Goal: Information Seeking & Learning: Check status

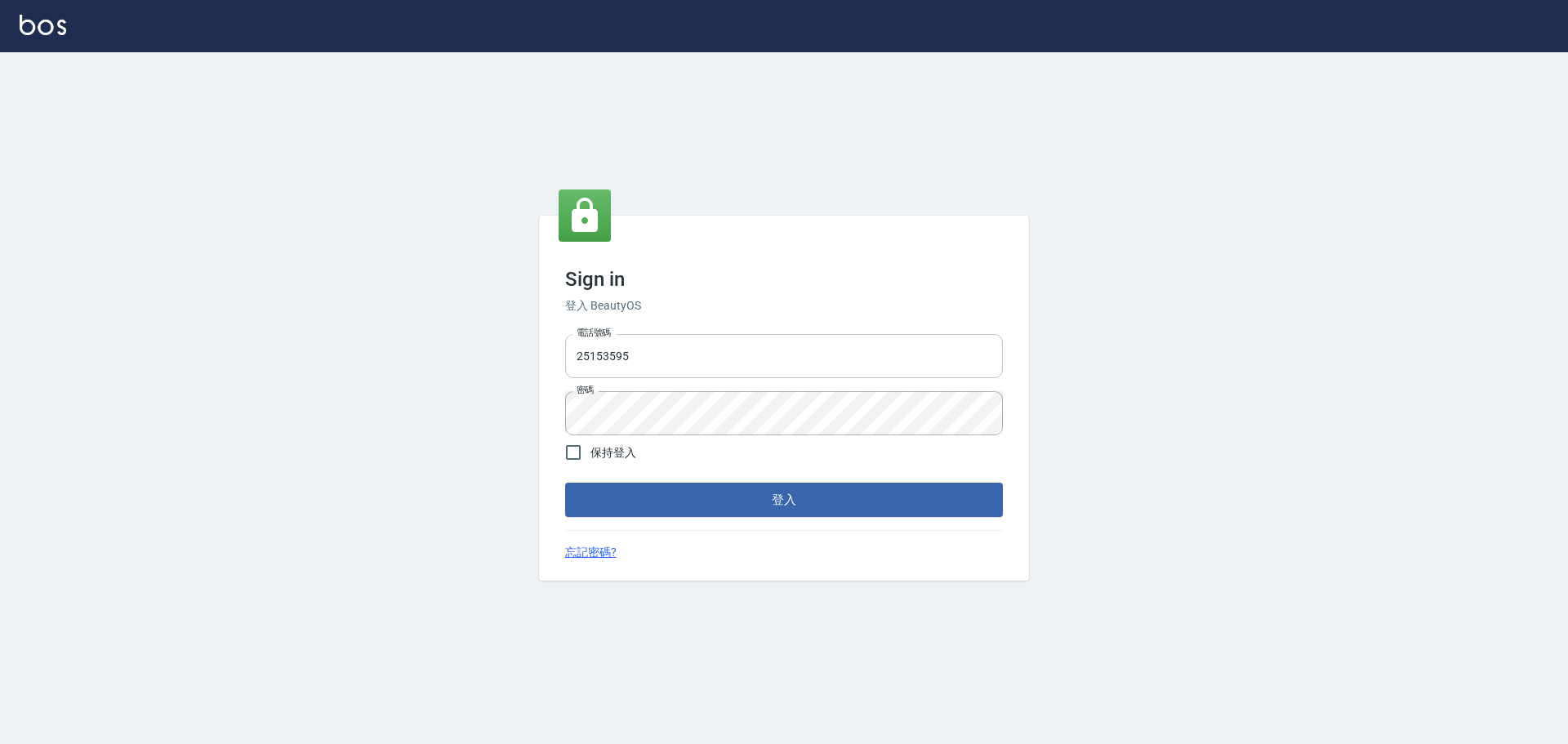
drag, startPoint x: 727, startPoint y: 359, endPoint x: 724, endPoint y: 375, distance: 16.3
click at [727, 359] on input "25153595" at bounding box center [784, 355] width 438 height 44
type input "9990001234567"
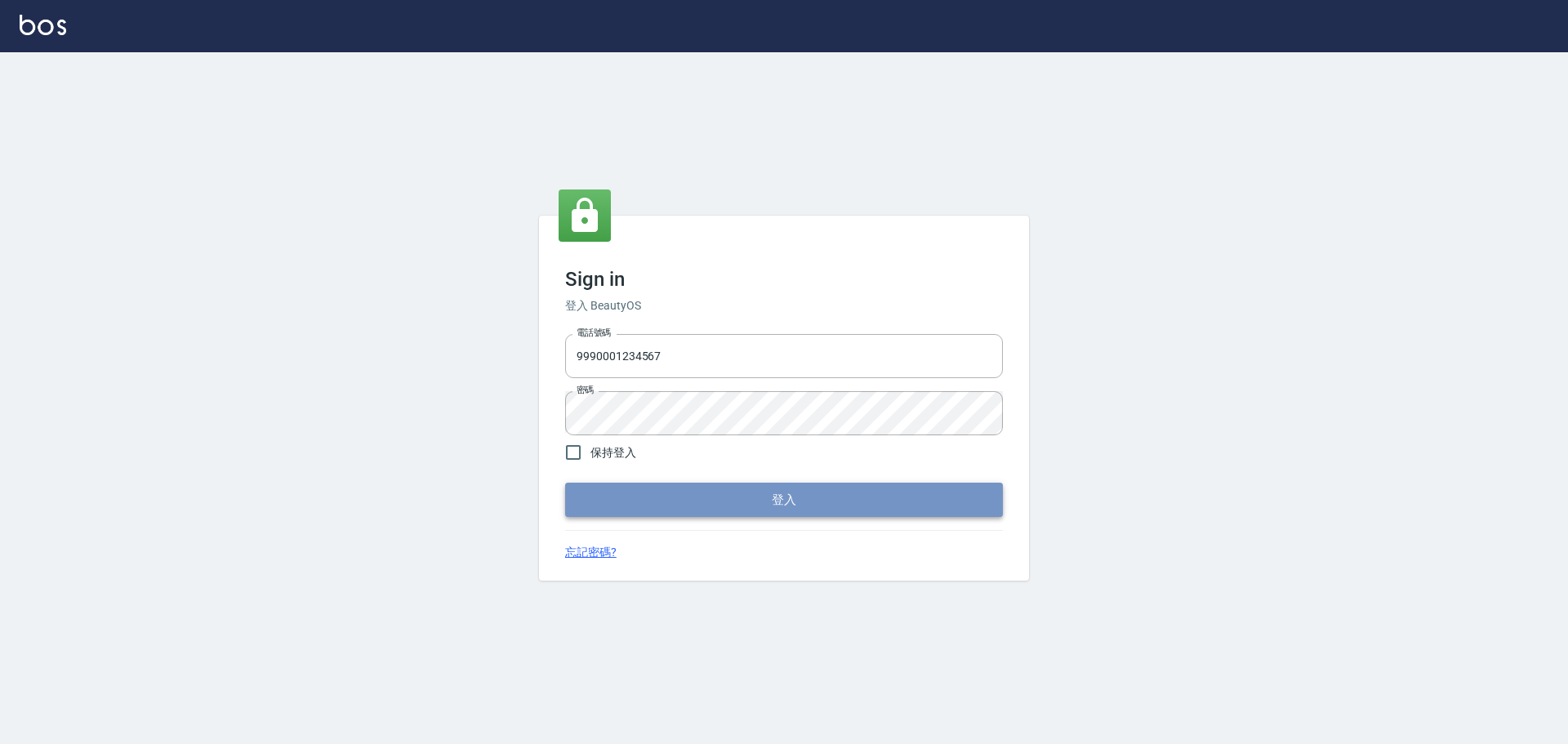
click at [764, 491] on button "登入" at bounding box center [784, 499] width 438 height 34
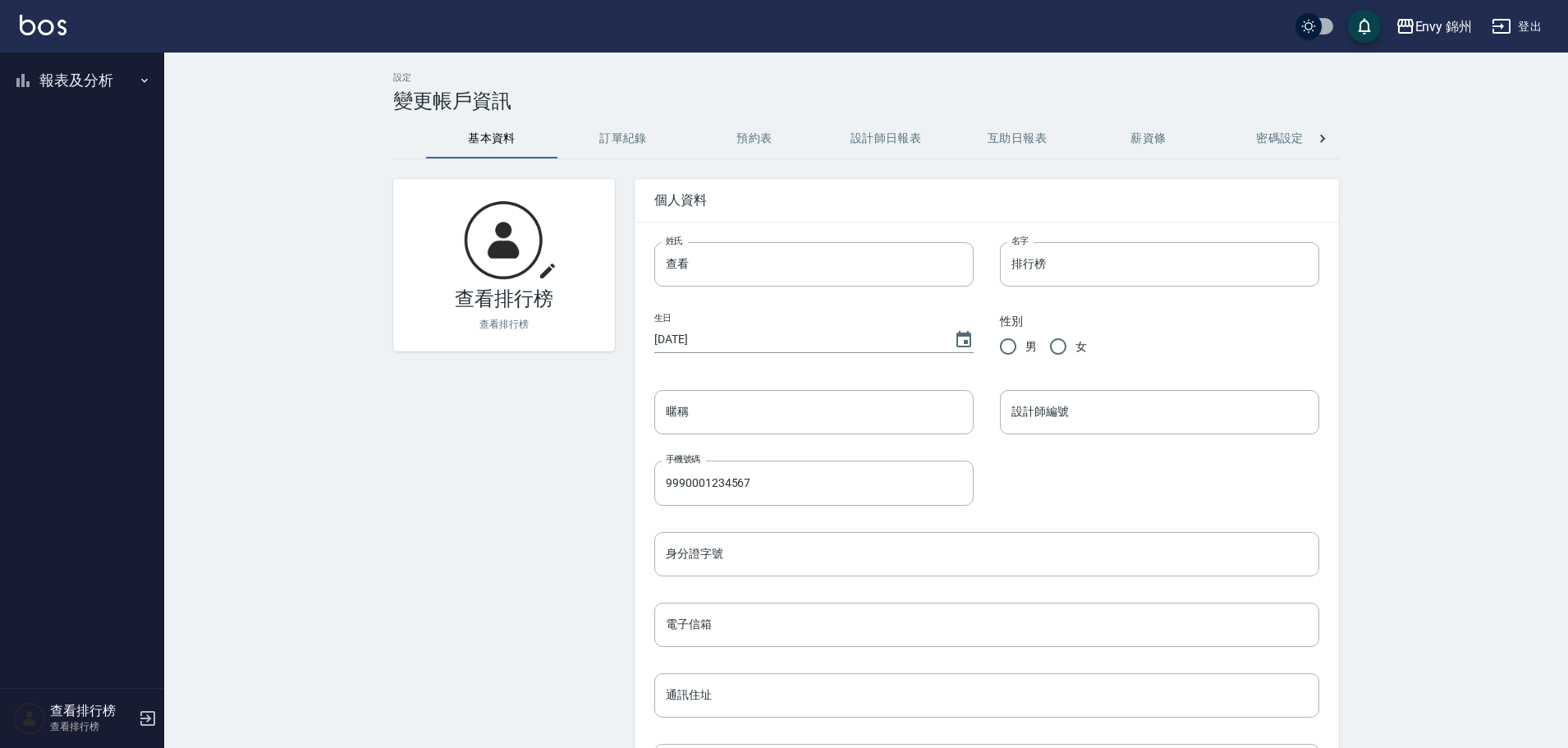
click at [79, 85] on button "報表及分析" at bounding box center [82, 81] width 151 height 43
click at [56, 173] on link "店家排行榜" at bounding box center [82, 165] width 151 height 38
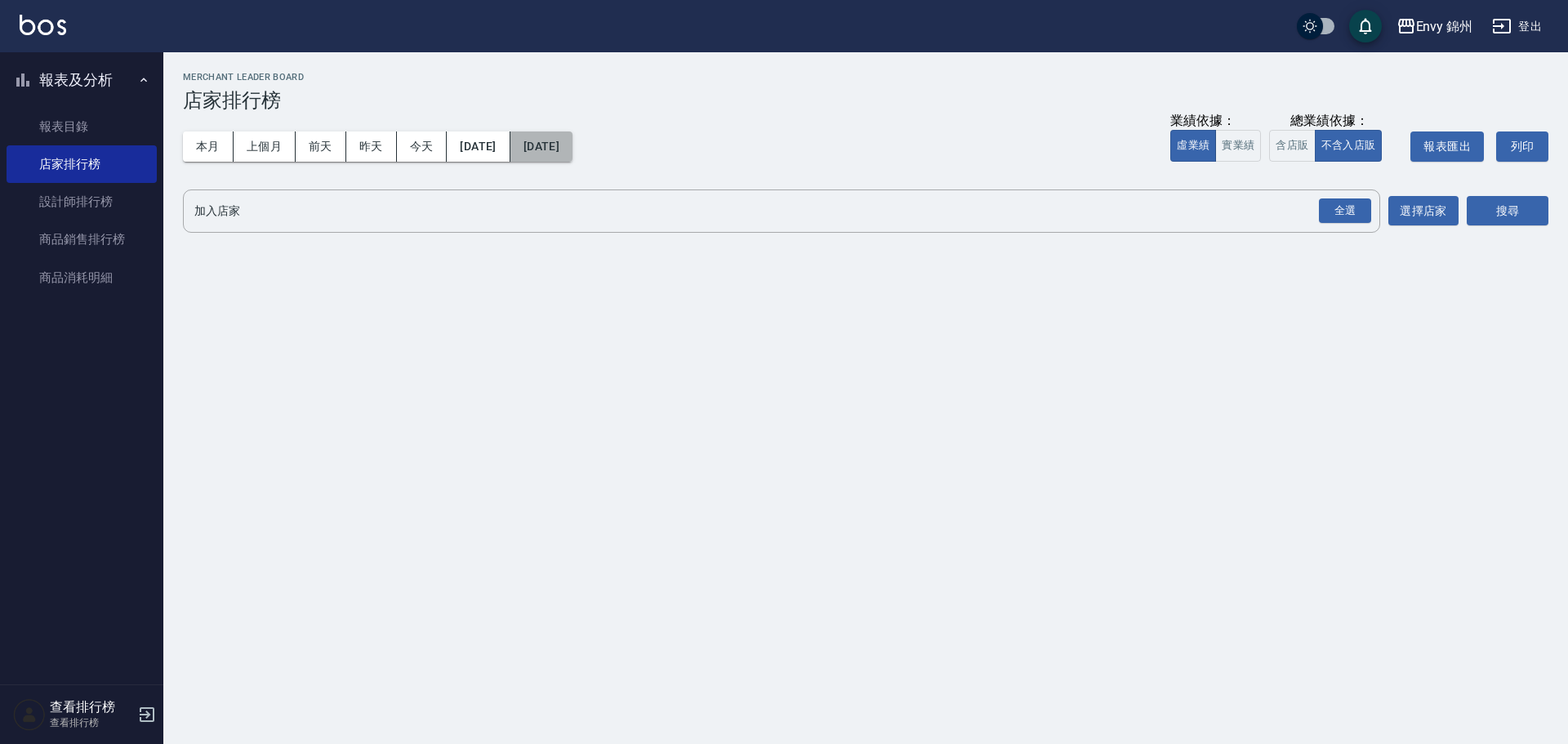
click at [573, 147] on button "[DATE]" at bounding box center [541, 146] width 62 height 30
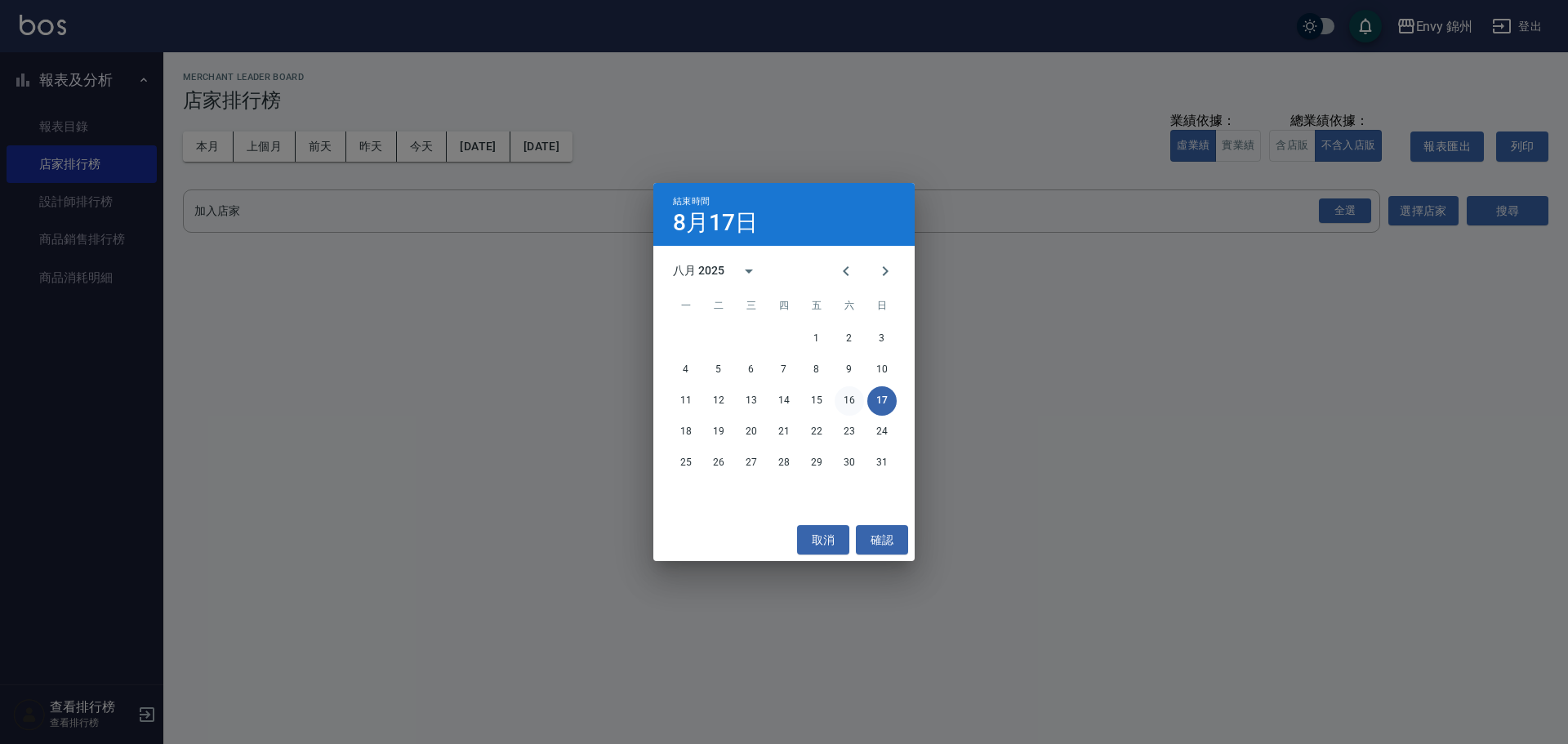
click at [848, 400] on button "16" at bounding box center [849, 400] width 29 height 29
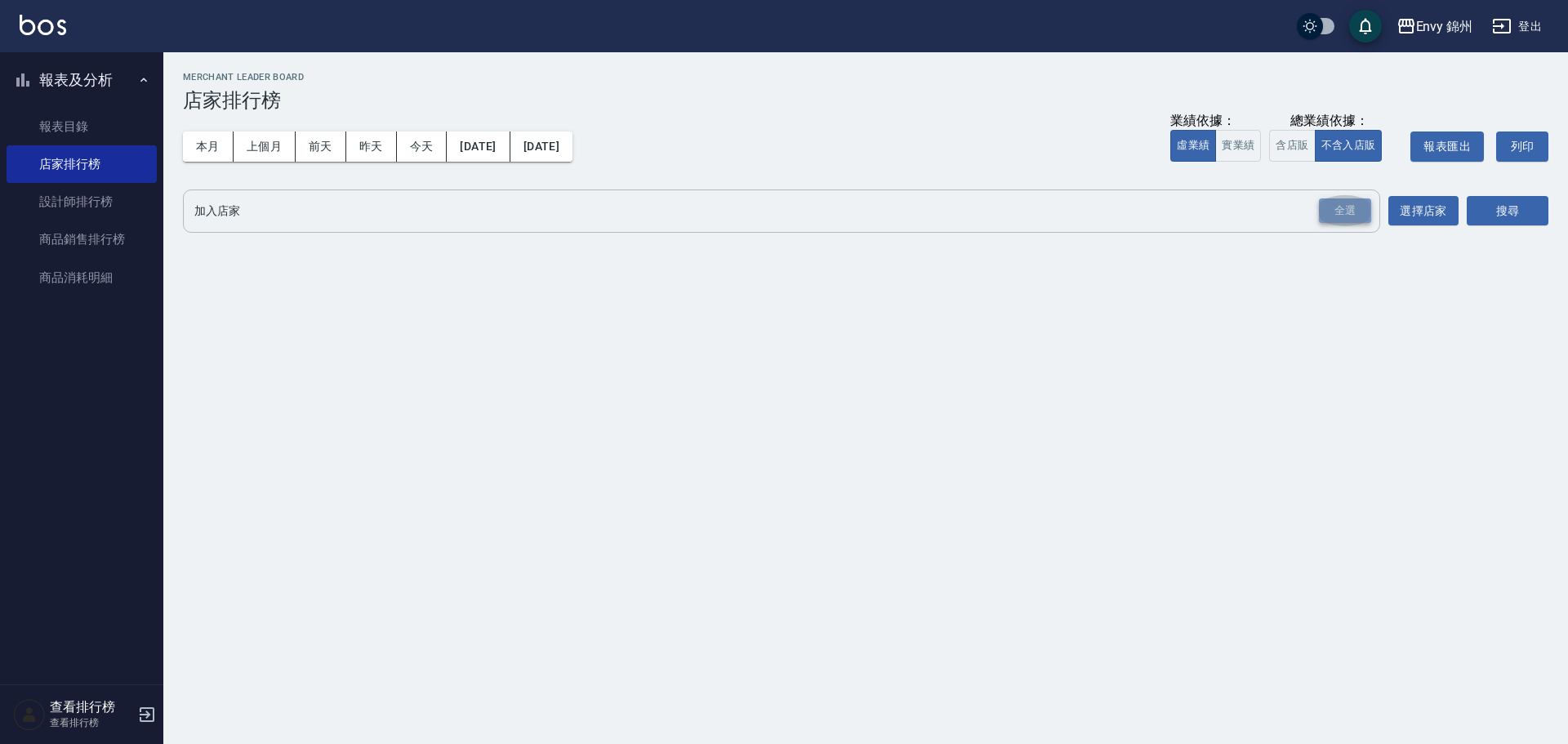
drag, startPoint x: 1346, startPoint y: 214, endPoint x: 1463, endPoint y: 205, distance: 117.3
click at [1348, 214] on div "全選" at bounding box center [1345, 211] width 53 height 25
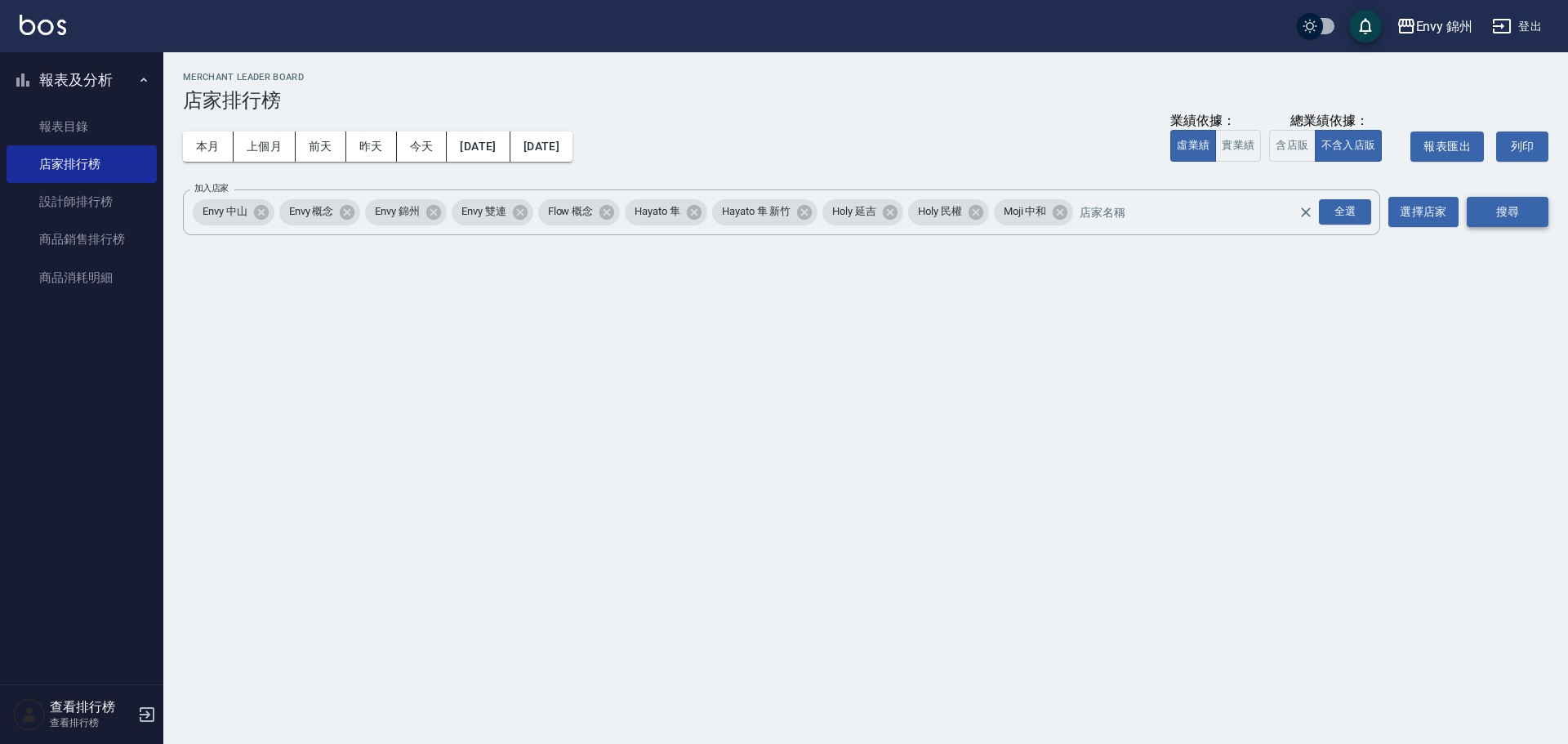
click at [1492, 213] on button "搜尋" at bounding box center [1507, 212] width 81 height 30
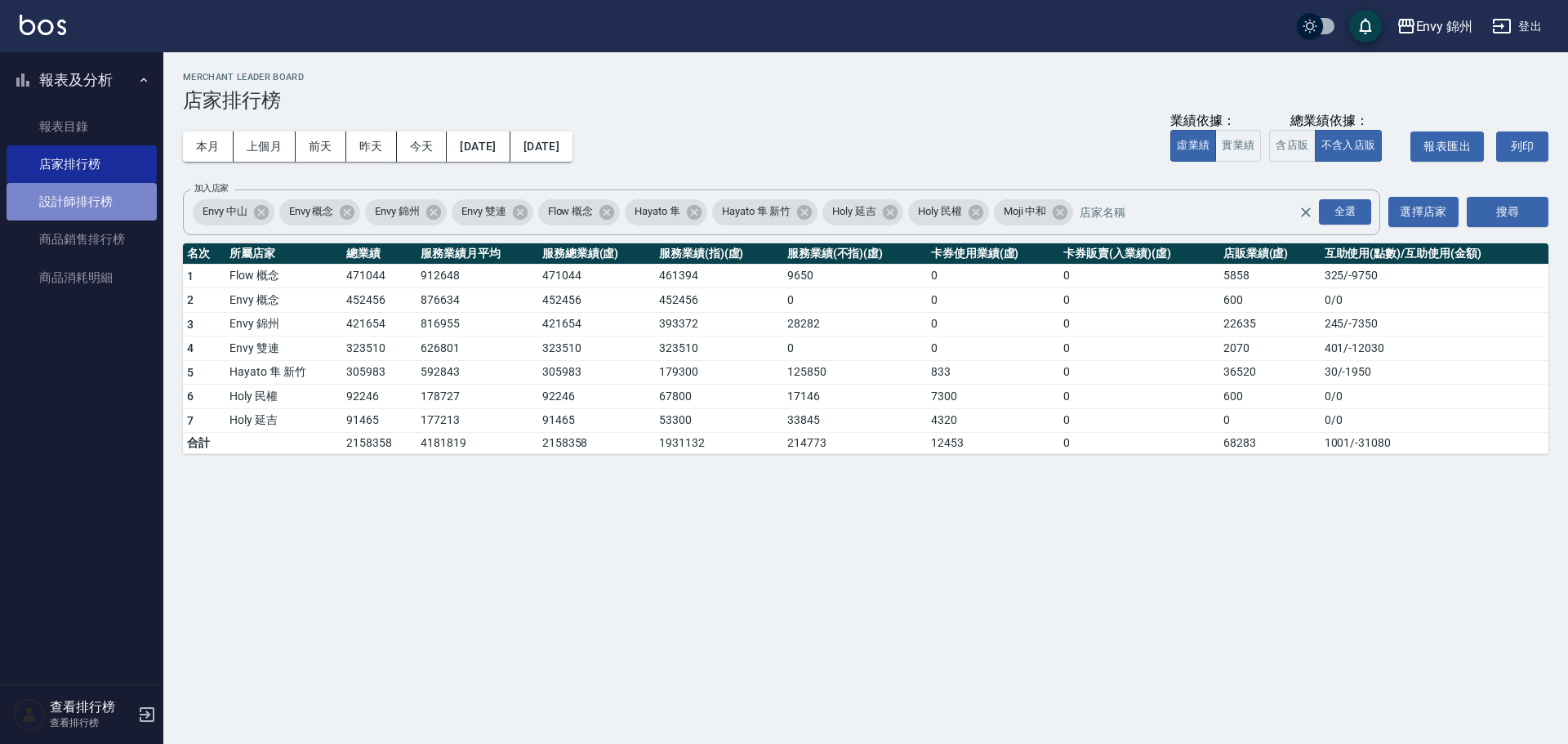
click at [37, 201] on link "設計師排行榜" at bounding box center [81, 202] width 150 height 38
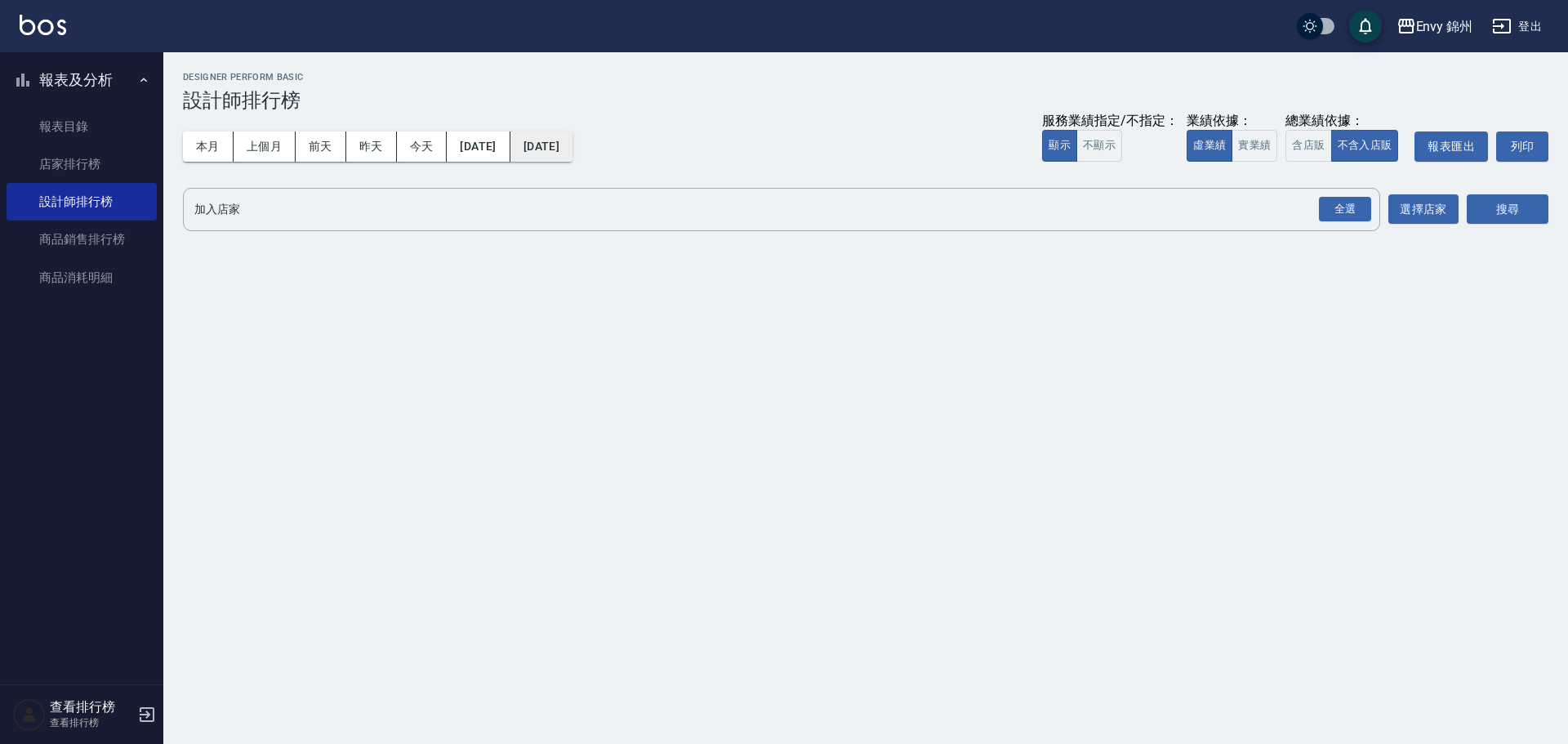
click at [573, 140] on button "[DATE]" at bounding box center [541, 146] width 62 height 30
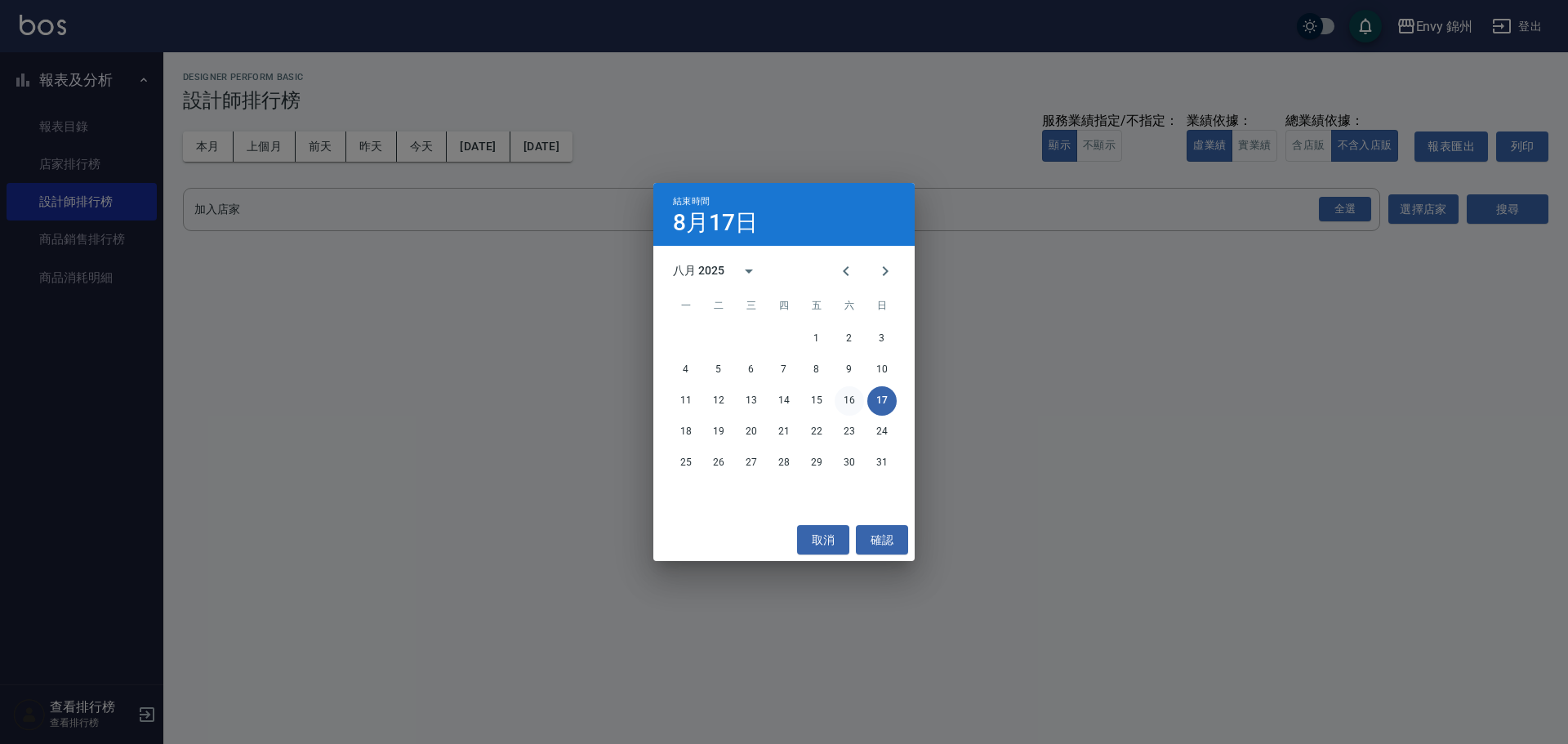
click at [841, 410] on button "16" at bounding box center [849, 400] width 29 height 29
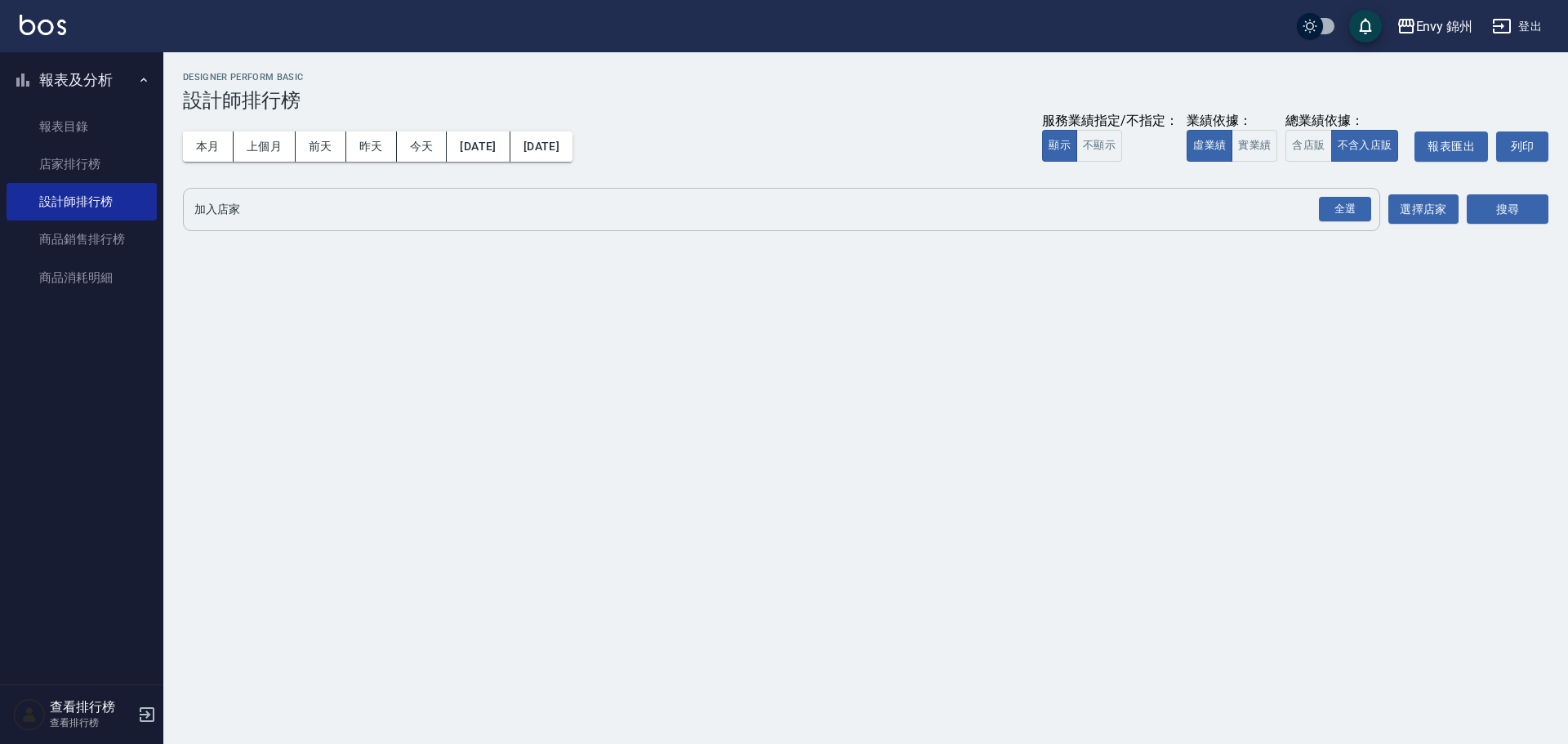
click at [1313, 219] on input "加入店家" at bounding box center [769, 209] width 1158 height 29
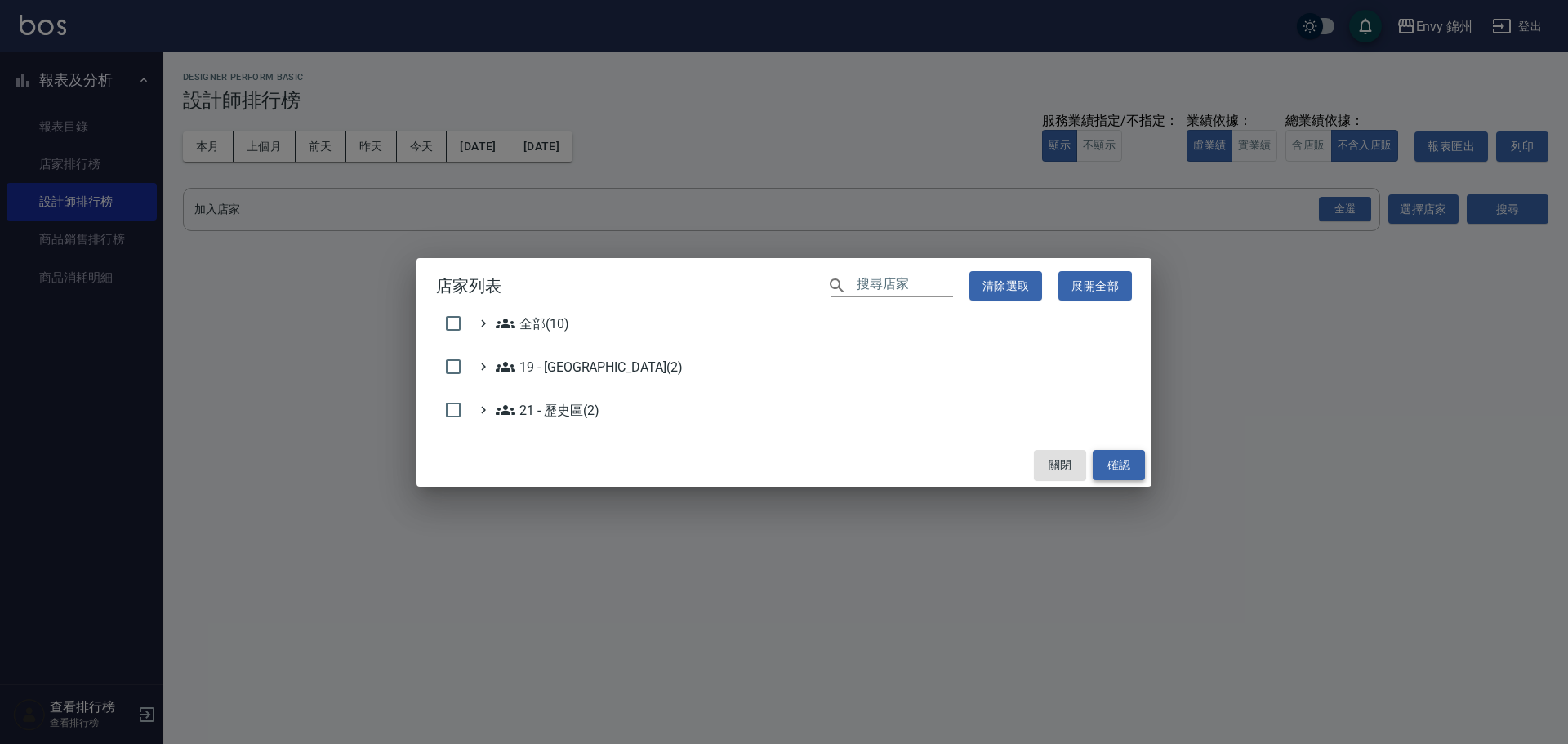
click at [1094, 457] on button "確認" at bounding box center [1119, 465] width 53 height 30
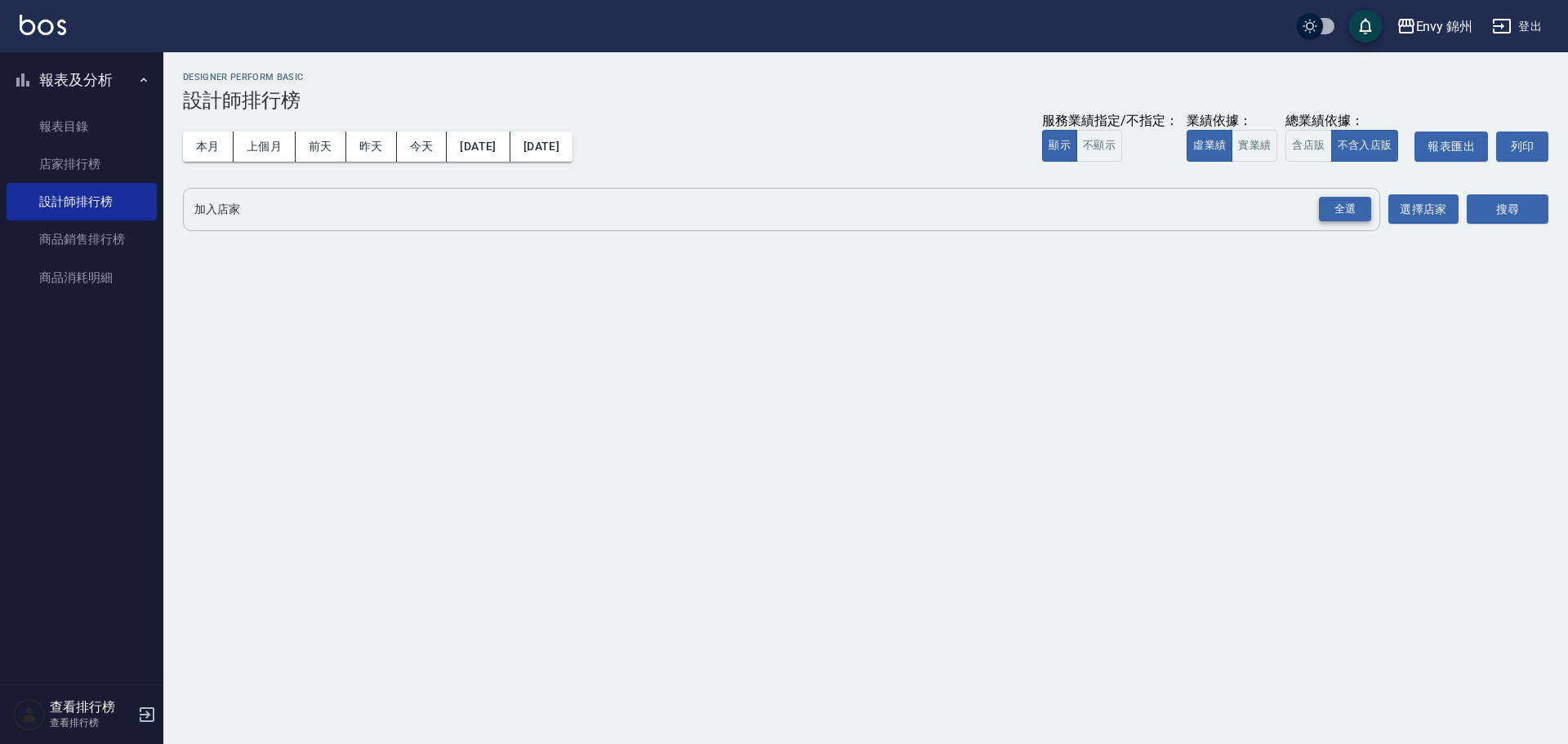
drag, startPoint x: 1361, startPoint y: 187, endPoint x: 1353, endPoint y: 208, distance: 22.5
click at [1353, 208] on div "全選" at bounding box center [1345, 209] width 57 height 43
click at [1353, 208] on div "全選" at bounding box center [1345, 209] width 53 height 25
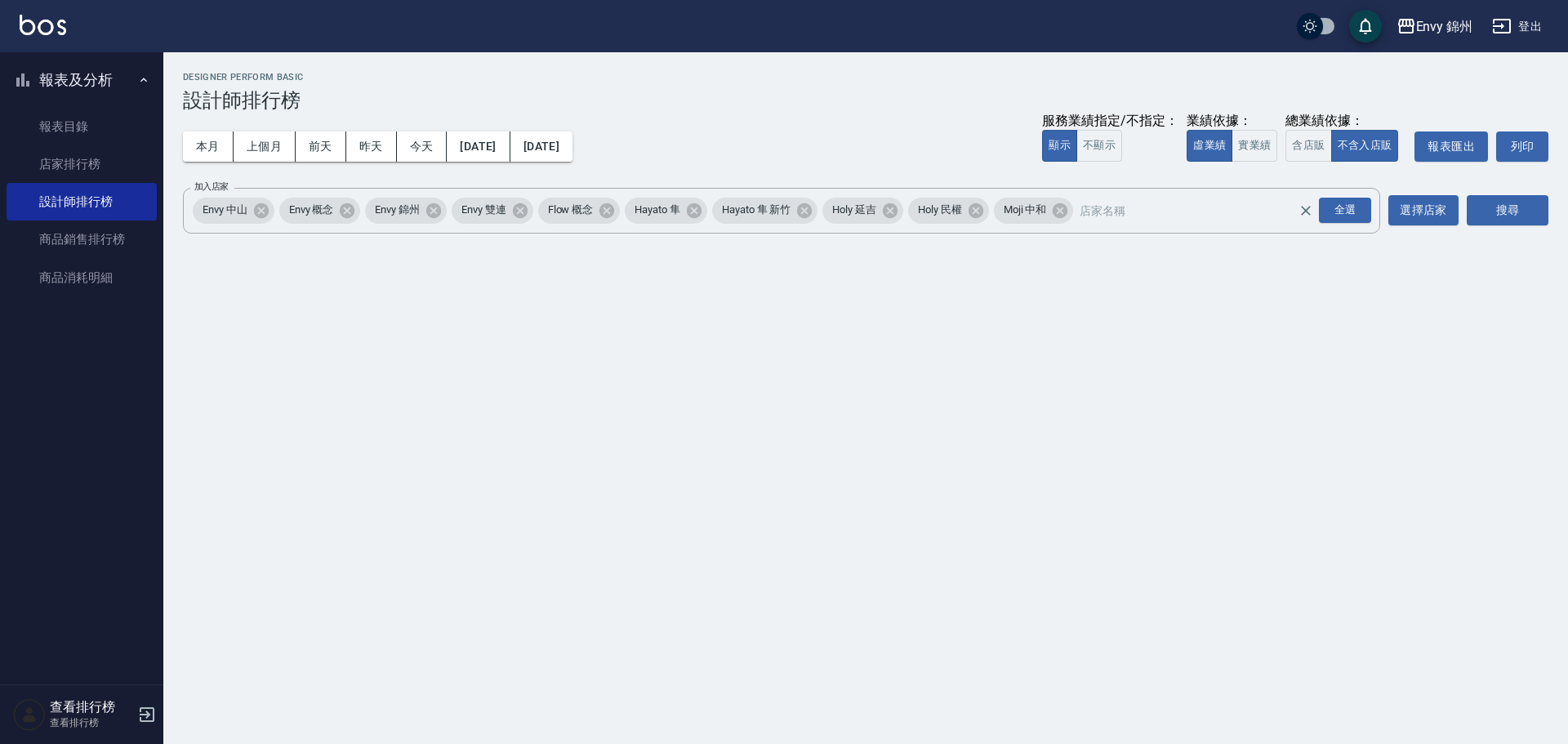
click at [1496, 192] on div "搜尋" at bounding box center [1507, 210] width 81 height 46
click at [1496, 196] on div "搜尋" at bounding box center [1507, 210] width 81 height 46
click at [1494, 218] on button "搜尋" at bounding box center [1507, 210] width 81 height 30
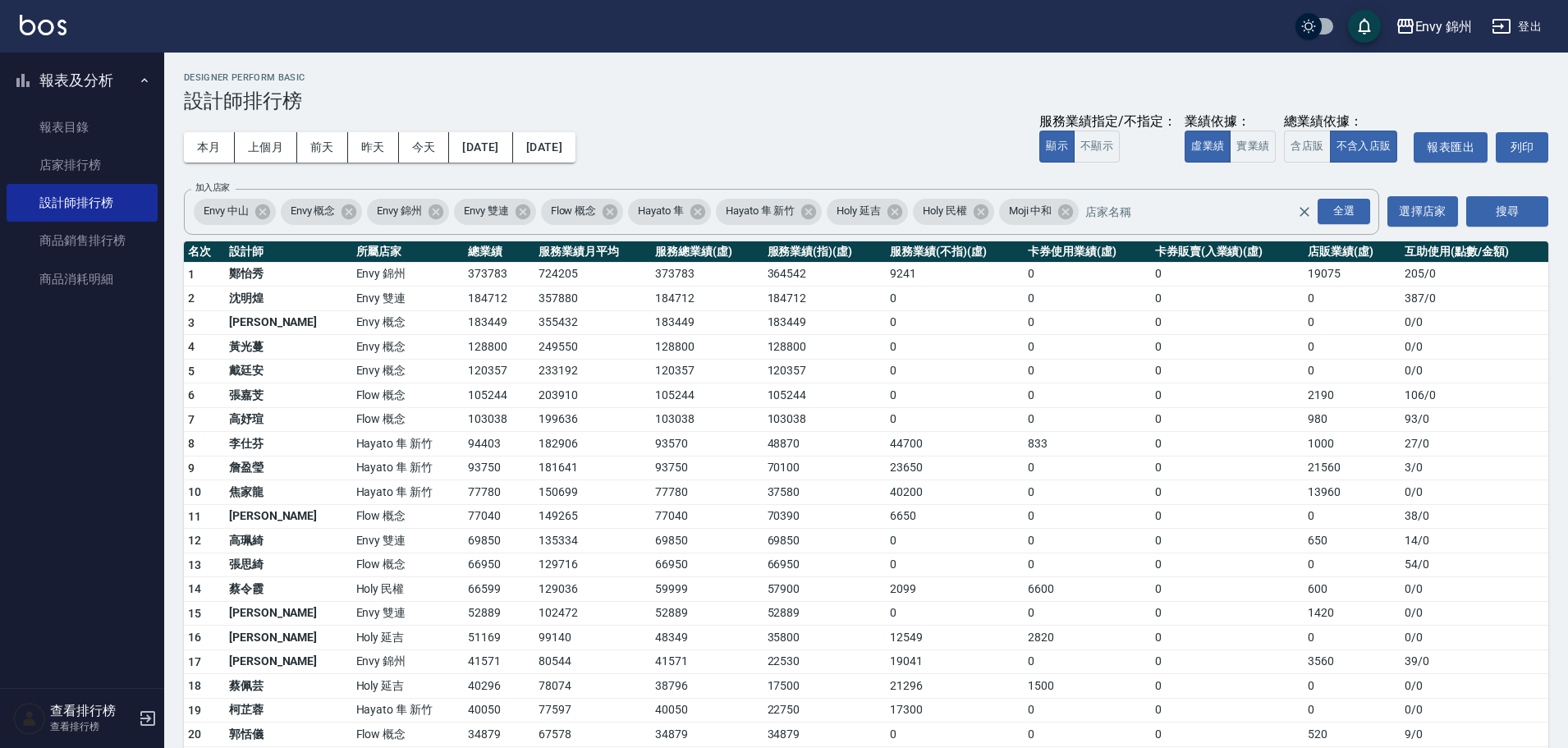
click at [929, 438] on td "44700" at bounding box center [955, 444] width 138 height 24
drag, startPoint x: 388, startPoint y: 663, endPoint x: 444, endPoint y: 658, distance: 56.2
click at [444, 660] on tr "17 [PERSON_NAME] [GEOGRAPHIC_DATA] 80544 41571 22530 19041 0 0 3560 39 / 0" at bounding box center [866, 661] width 1364 height 24
drag, startPoint x: 401, startPoint y: 279, endPoint x: 421, endPoint y: 280, distance: 20.0
click at [421, 280] on tr "1 [PERSON_NAME][GEOGRAPHIC_DATA] 724205 373783 364542 9241 0 0 19075 205 / 0" at bounding box center [866, 274] width 1364 height 24
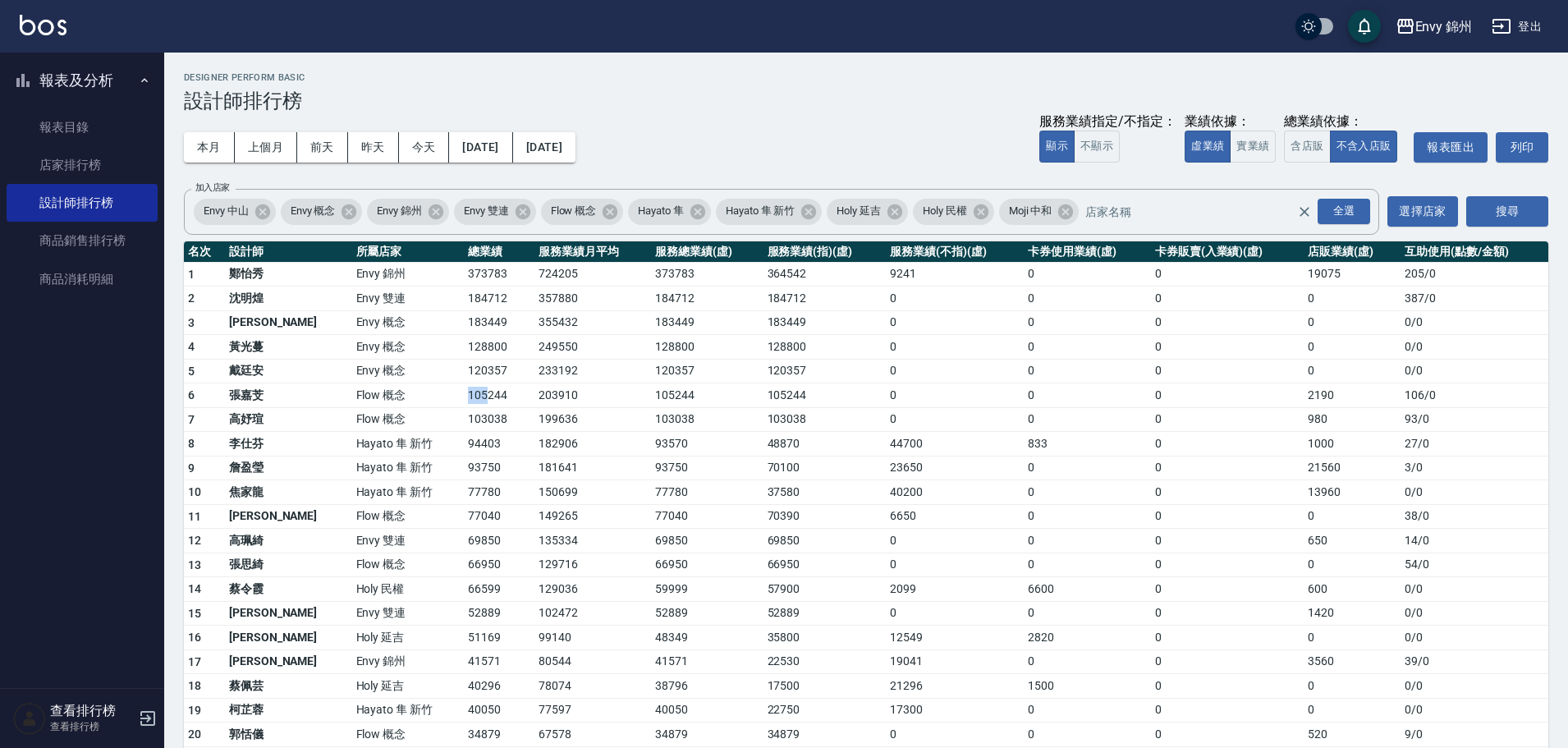
drag, startPoint x: 408, startPoint y: 399, endPoint x: 434, endPoint y: 400, distance: 26.0
click at [464, 400] on td "105244" at bounding box center [499, 395] width 71 height 24
click at [31, 174] on link "店家排行榜" at bounding box center [82, 165] width 151 height 38
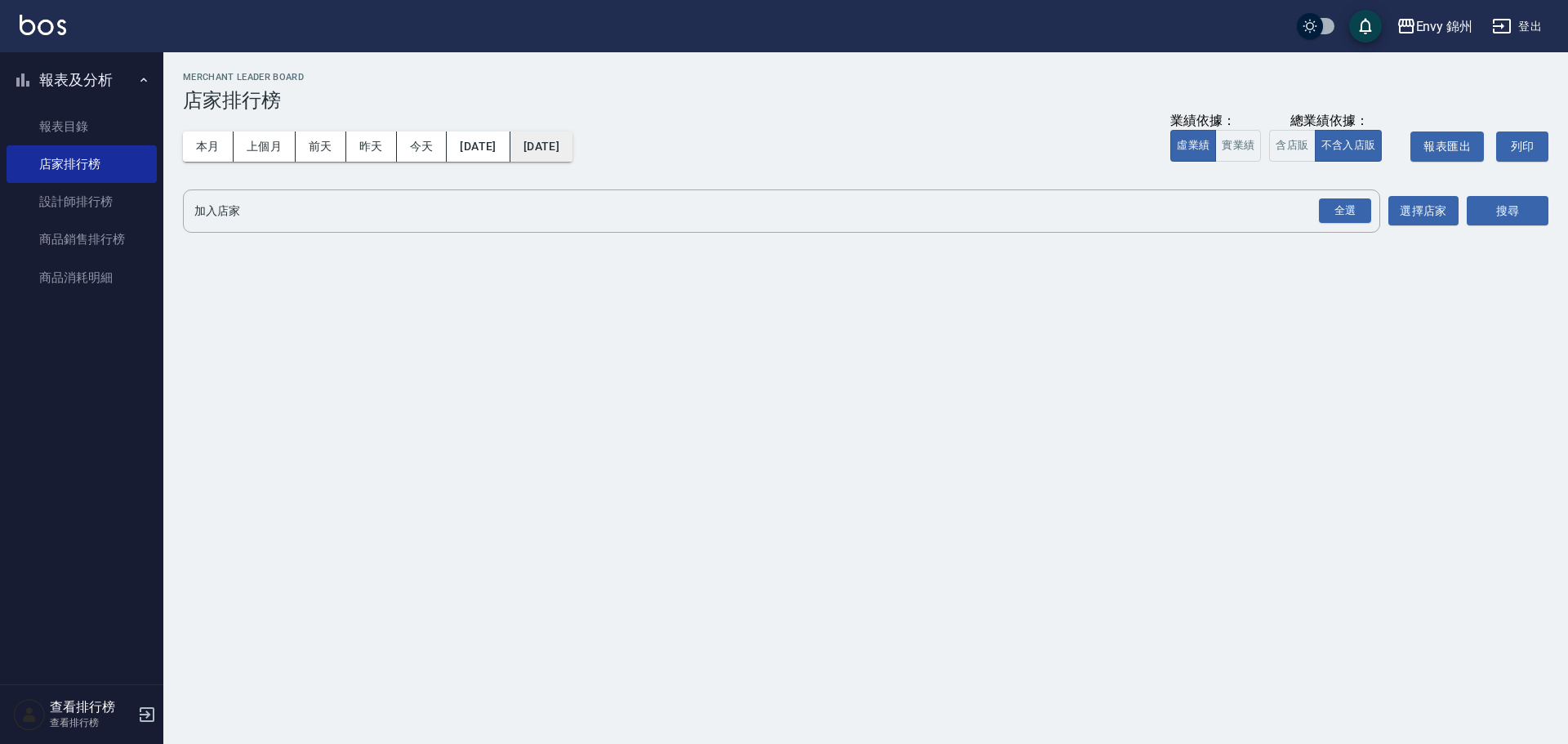
click at [573, 153] on button "[DATE]" at bounding box center [541, 146] width 62 height 30
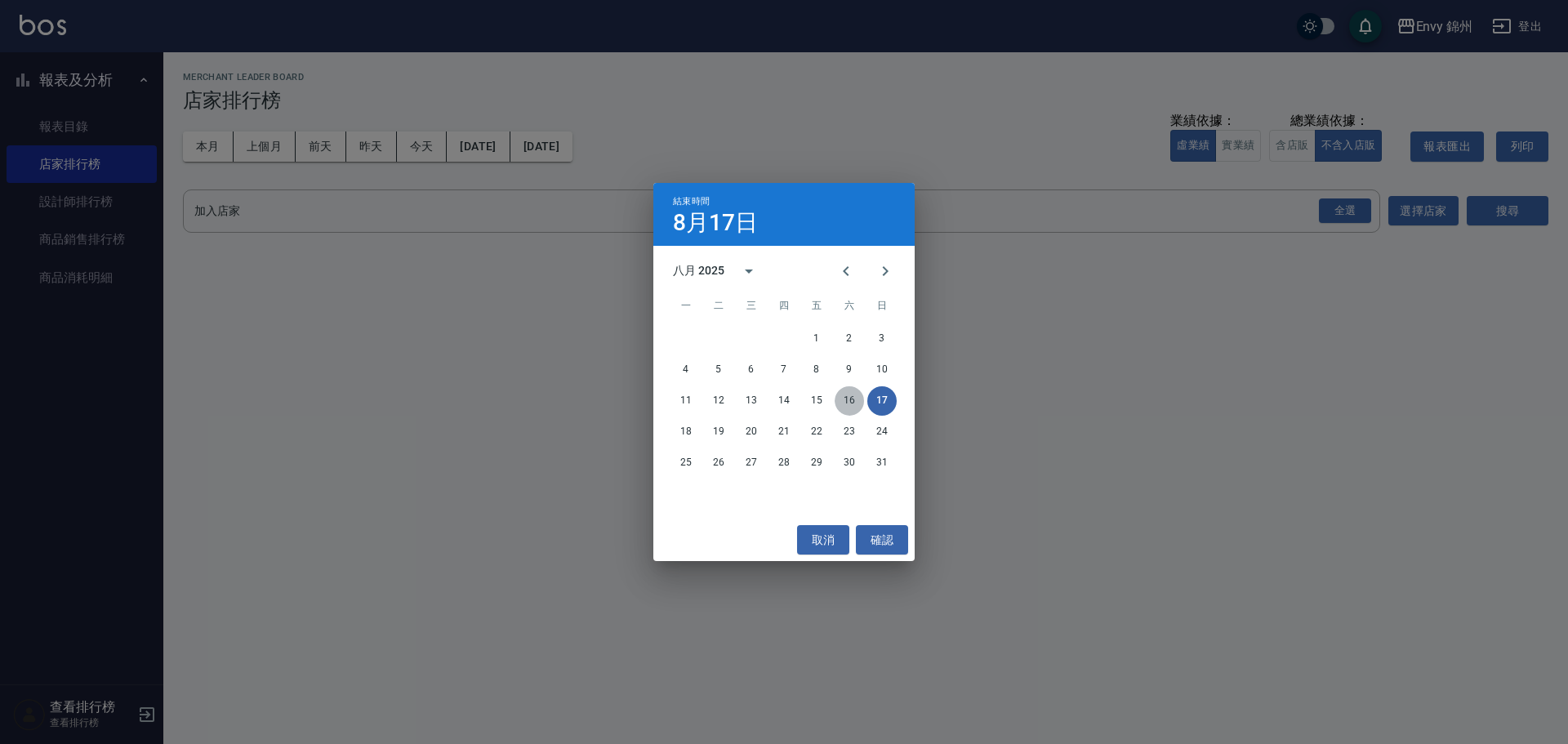
click at [840, 398] on button "16" at bounding box center [849, 400] width 29 height 29
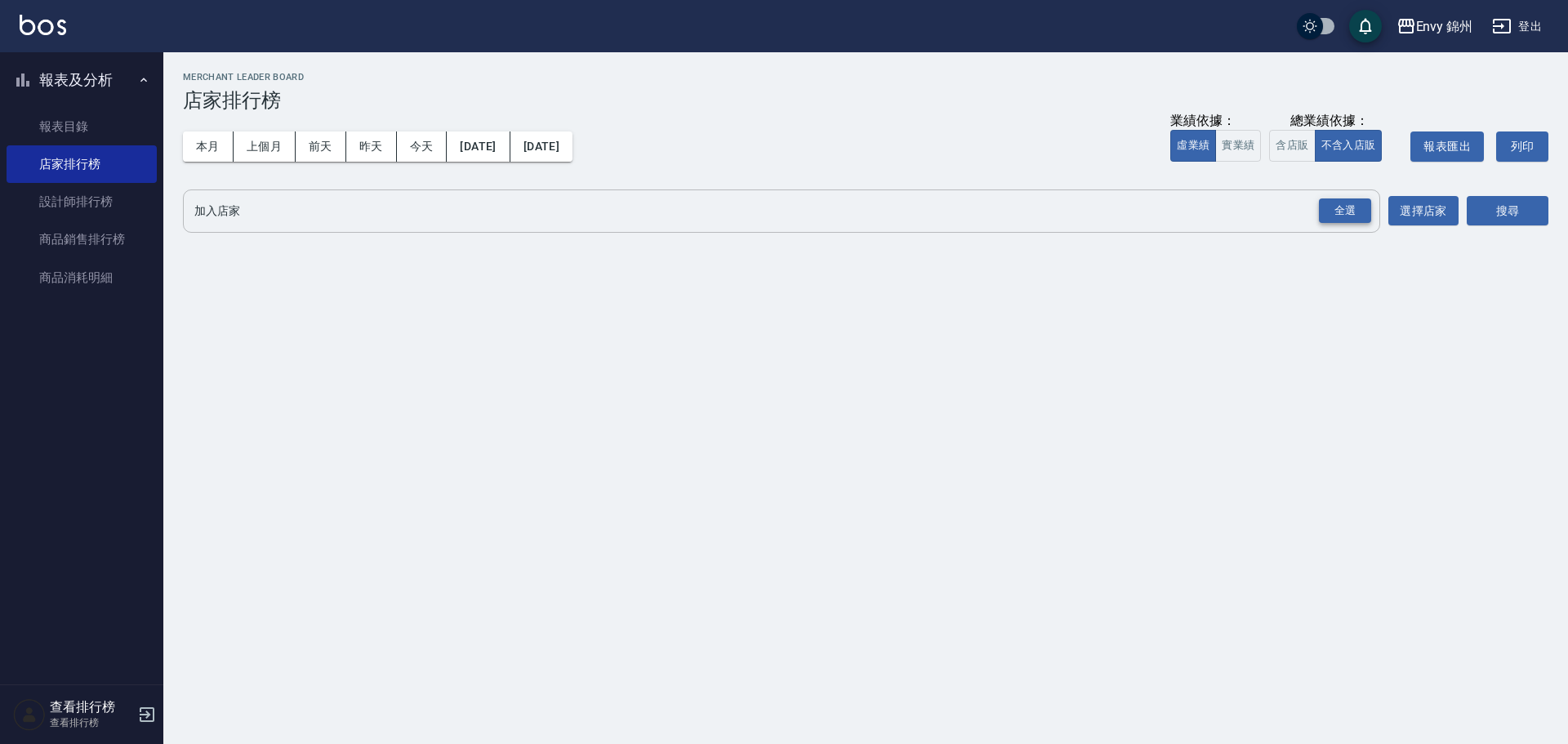
click at [1344, 209] on div "全選" at bounding box center [1345, 211] width 53 height 25
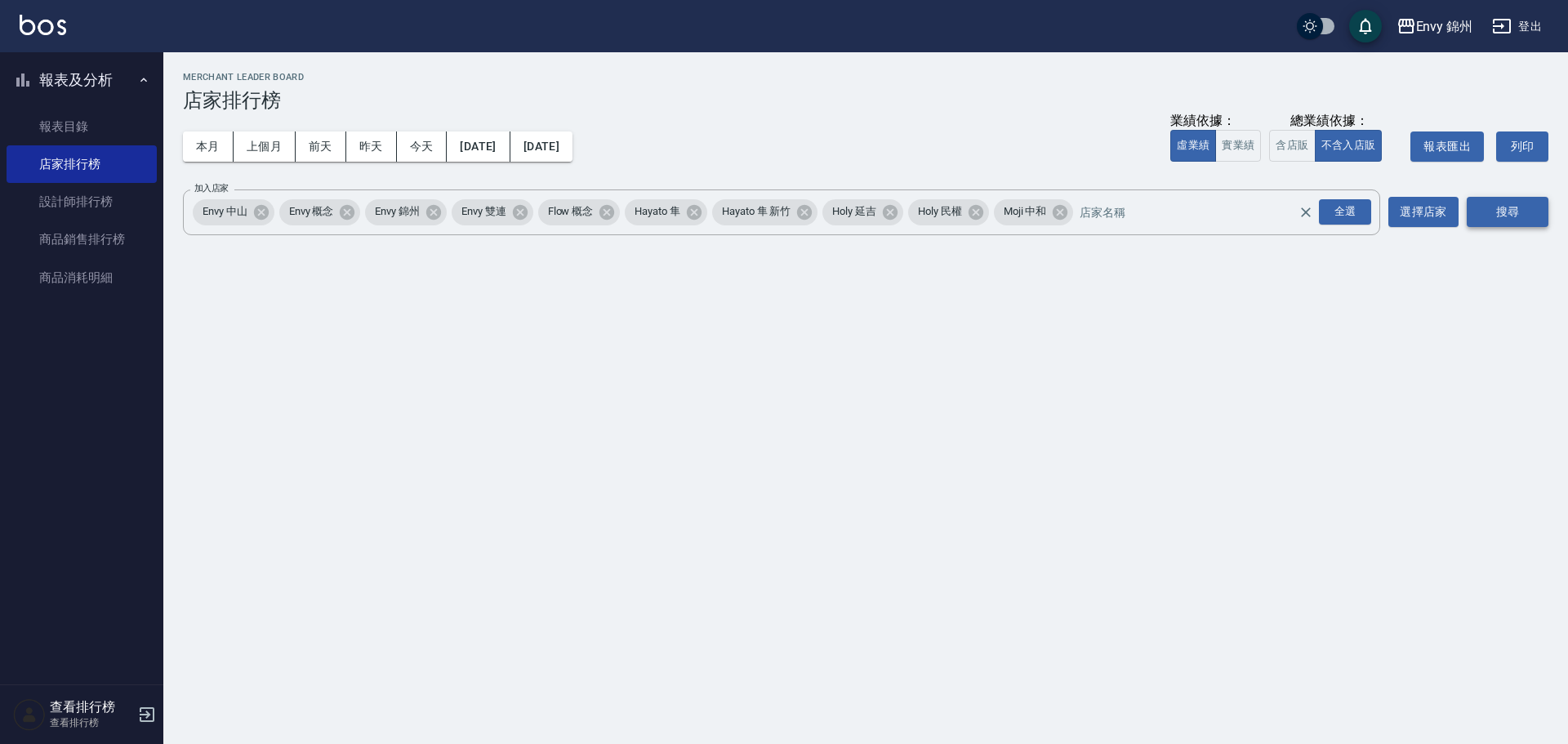
click at [1487, 227] on button "搜尋" at bounding box center [1507, 212] width 81 height 30
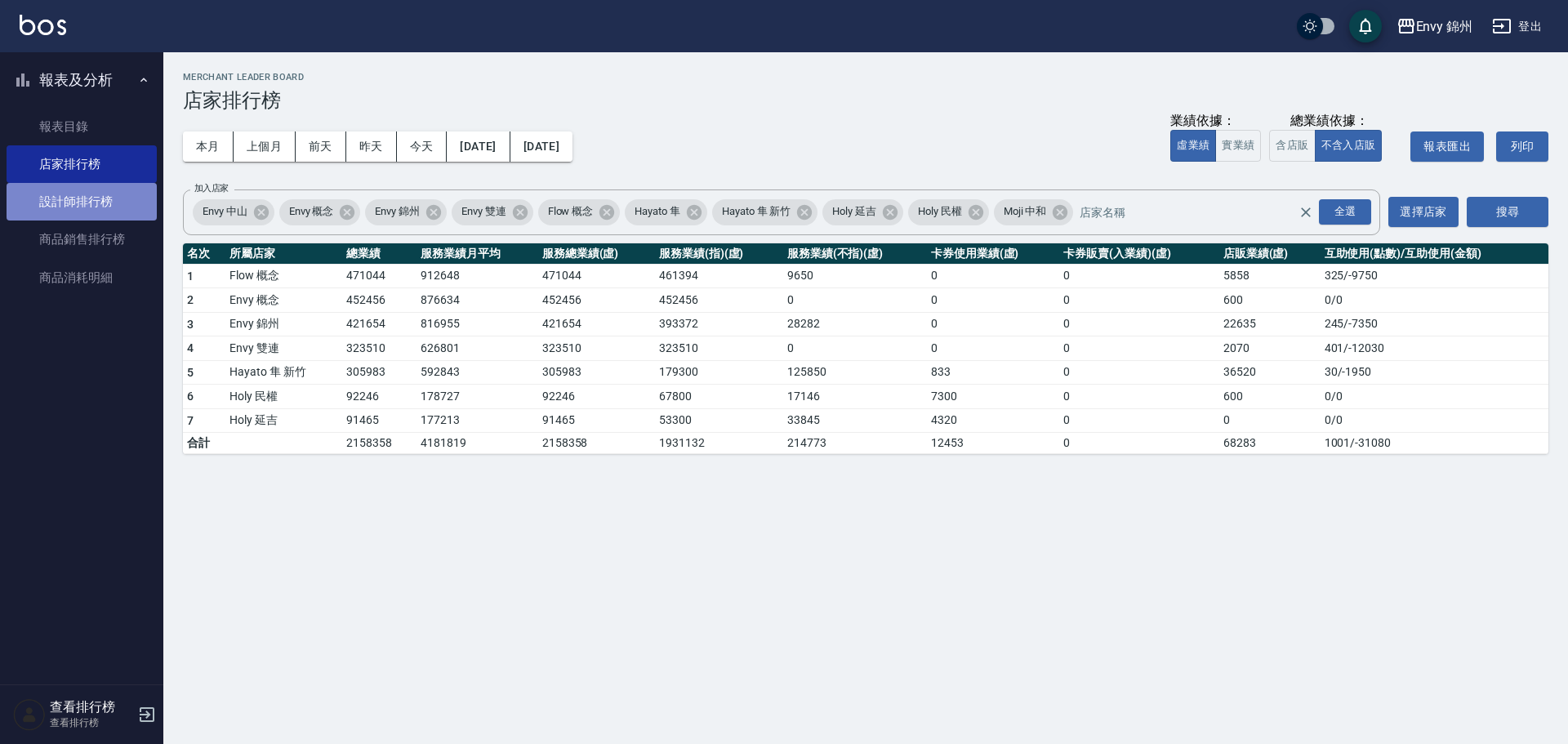
click at [76, 198] on link "設計師排行榜" at bounding box center [81, 202] width 150 height 38
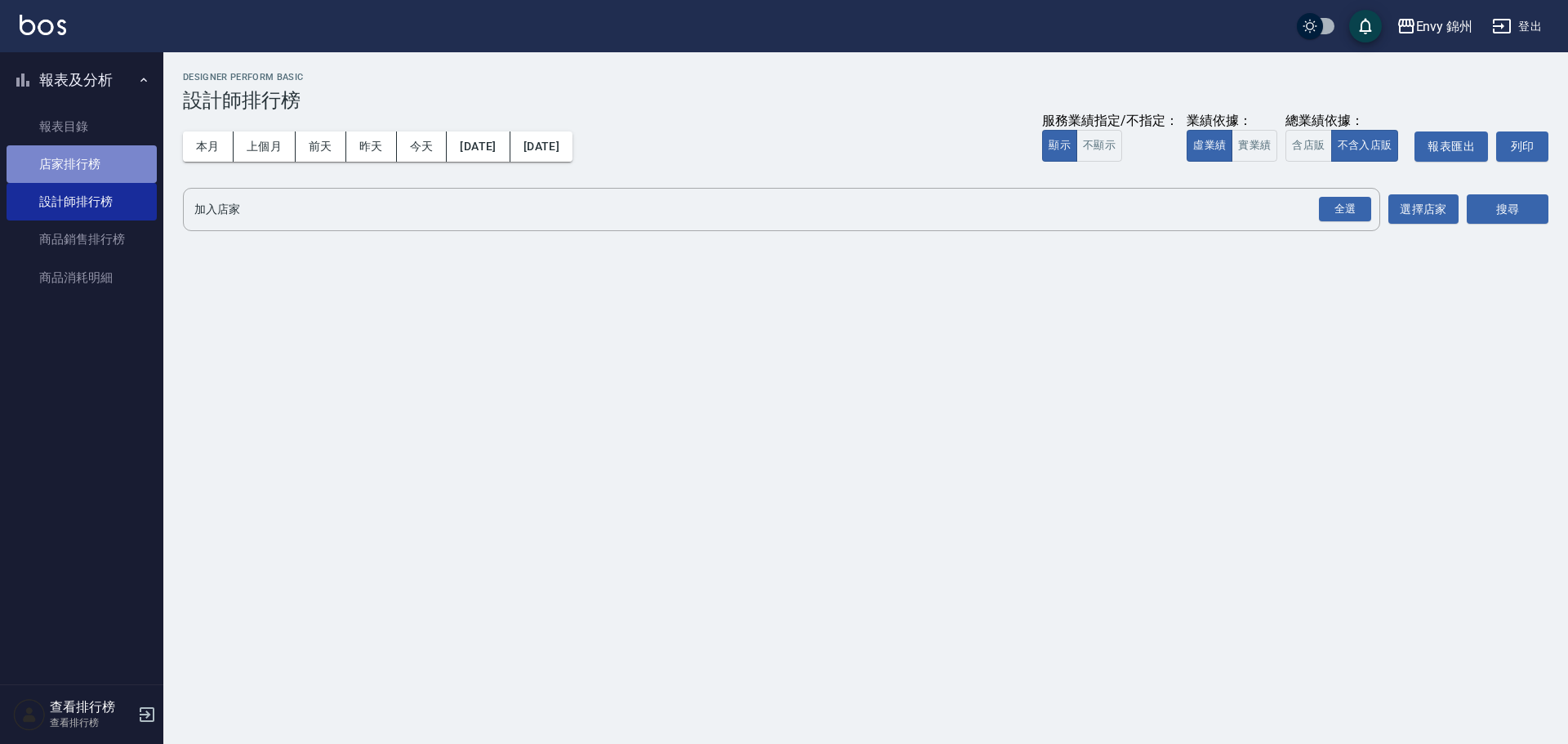
click at [78, 166] on link "店家排行榜" at bounding box center [81, 164] width 150 height 38
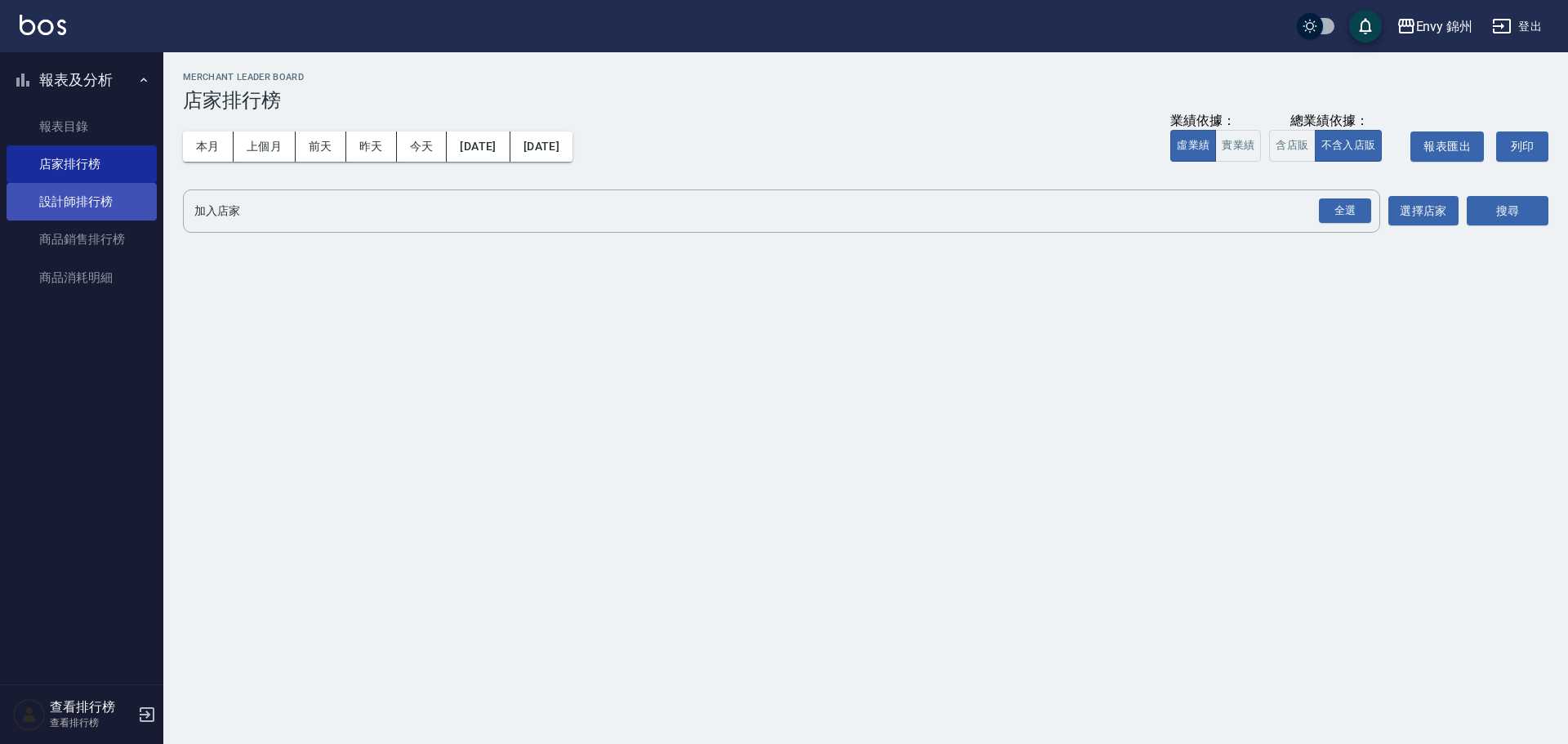
click at [54, 193] on link "設計師排行榜" at bounding box center [81, 202] width 150 height 38
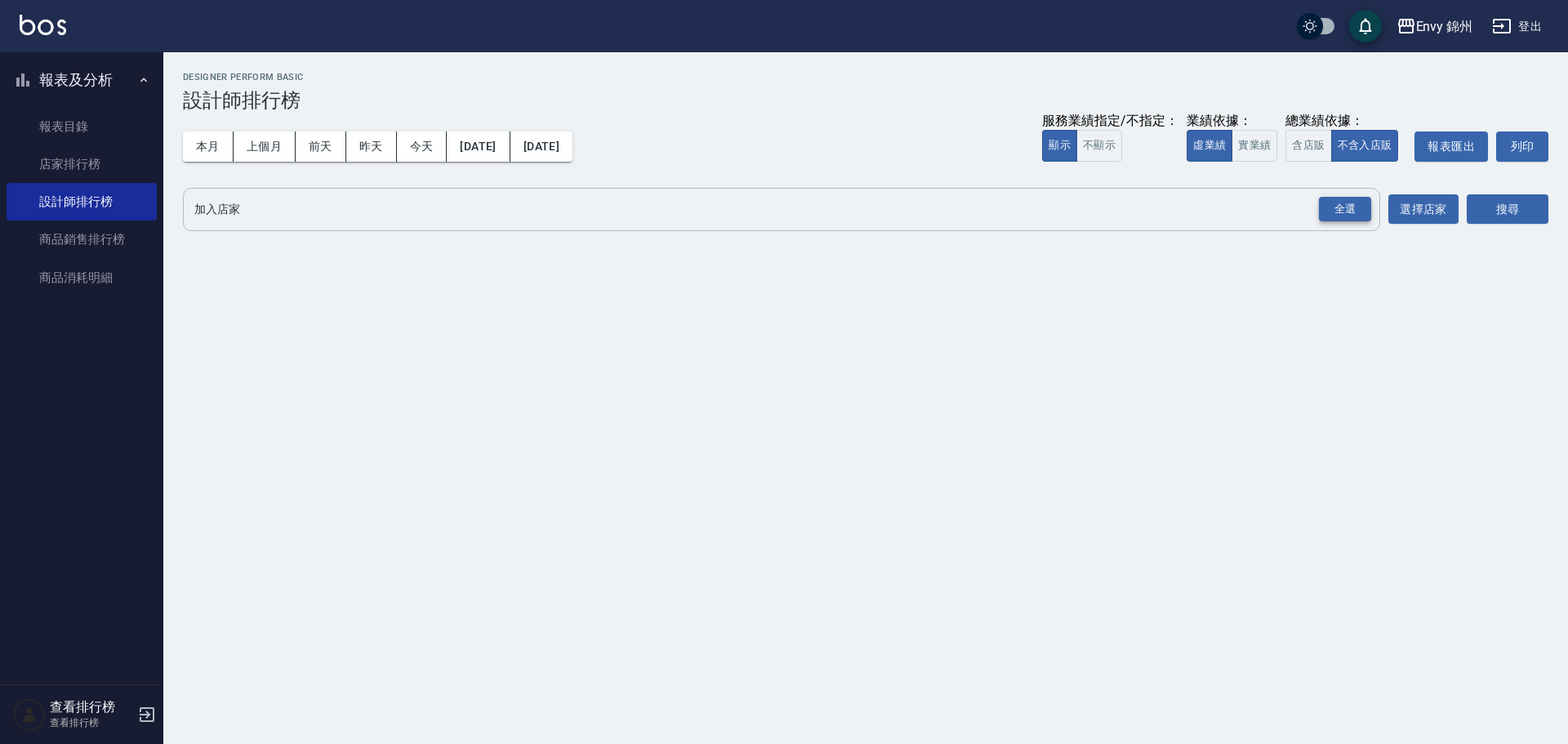
click at [1348, 206] on div "全選" at bounding box center [1345, 209] width 53 height 25
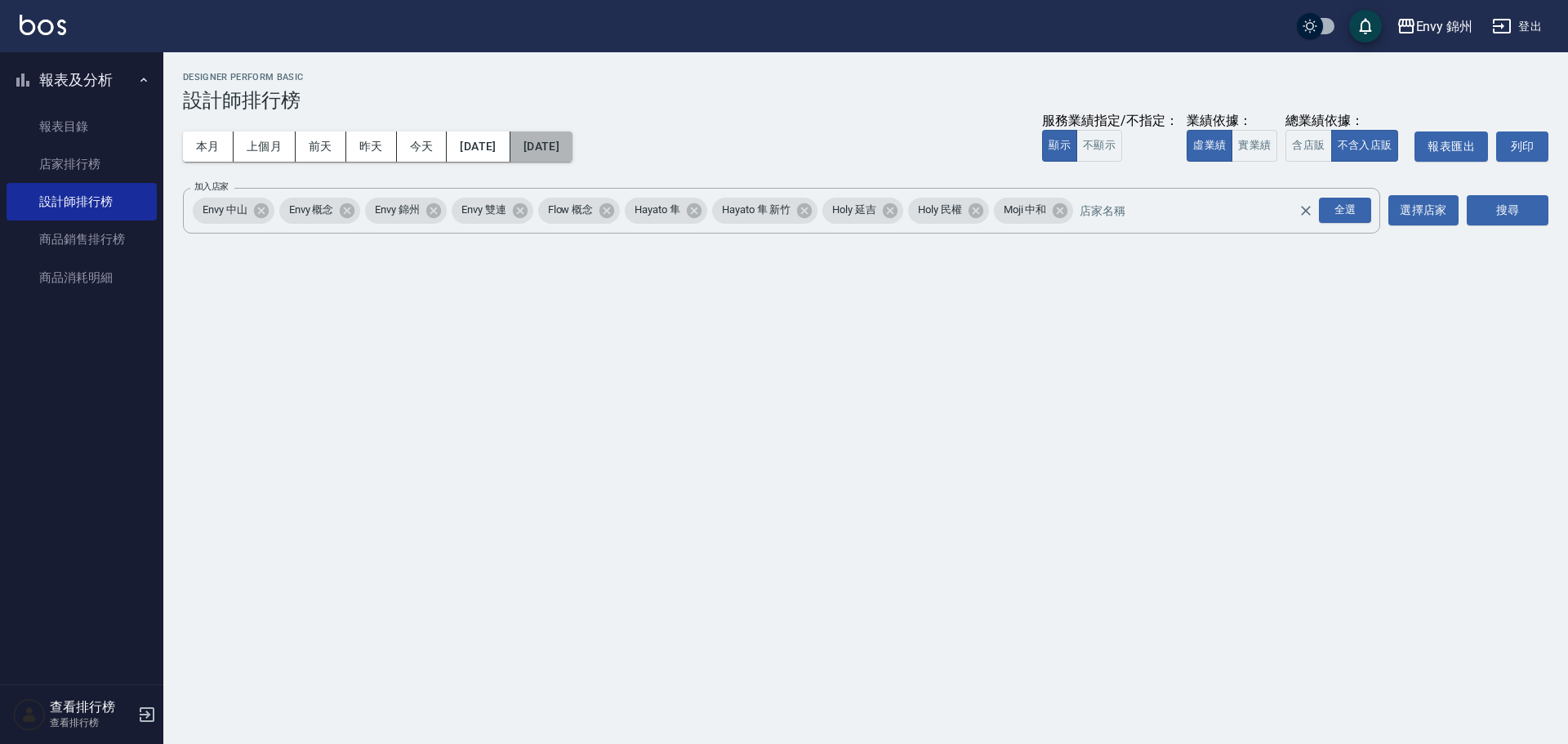
click at [573, 145] on button "[DATE]" at bounding box center [541, 146] width 62 height 30
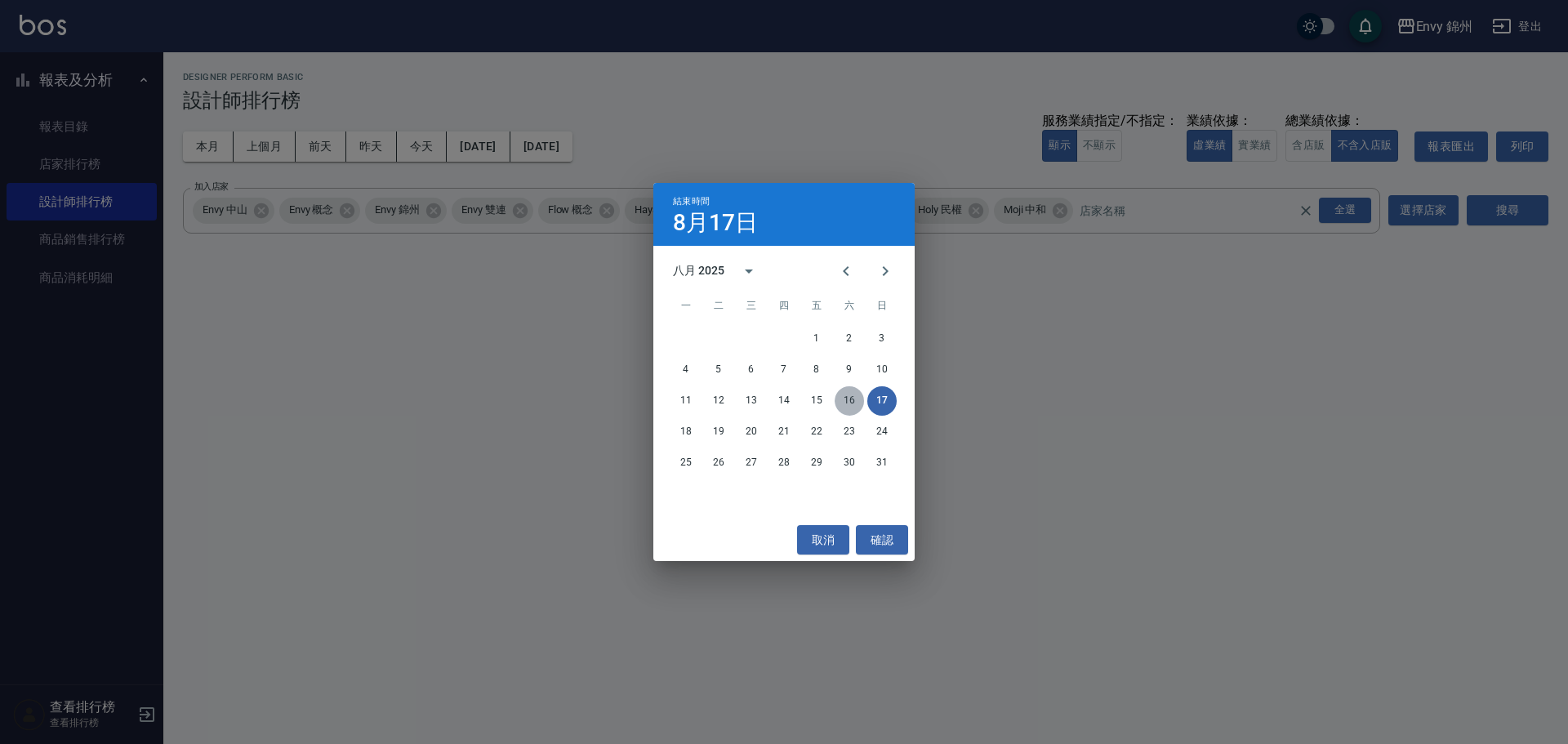
click at [848, 401] on button "16" at bounding box center [849, 400] width 29 height 29
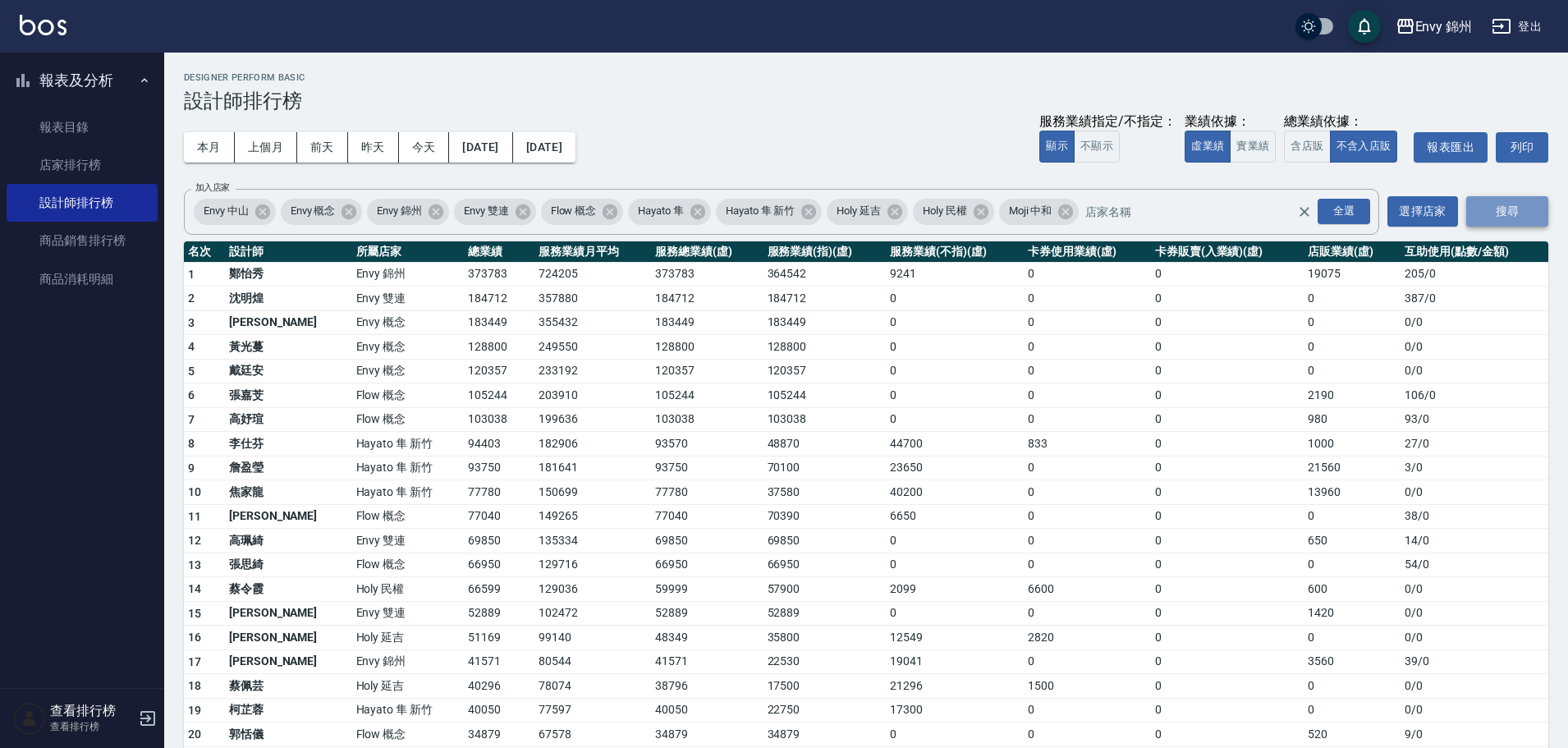
click at [1514, 205] on button "搜尋" at bounding box center [1507, 211] width 82 height 31
click at [534, 439] on td "182906" at bounding box center [593, 444] width 117 height 24
click at [1171, 462] on td "0" at bounding box center [1228, 467] width 153 height 24
